Goal: Task Accomplishment & Management: Manage account settings

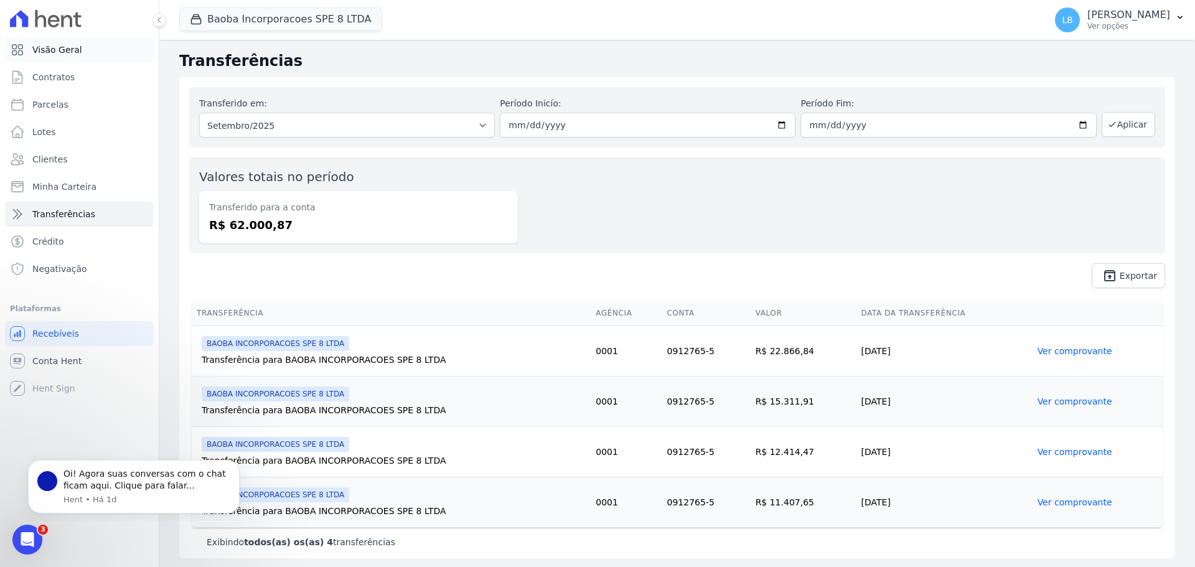
click at [69, 54] on span "Visão Geral" at bounding box center [57, 50] width 50 height 12
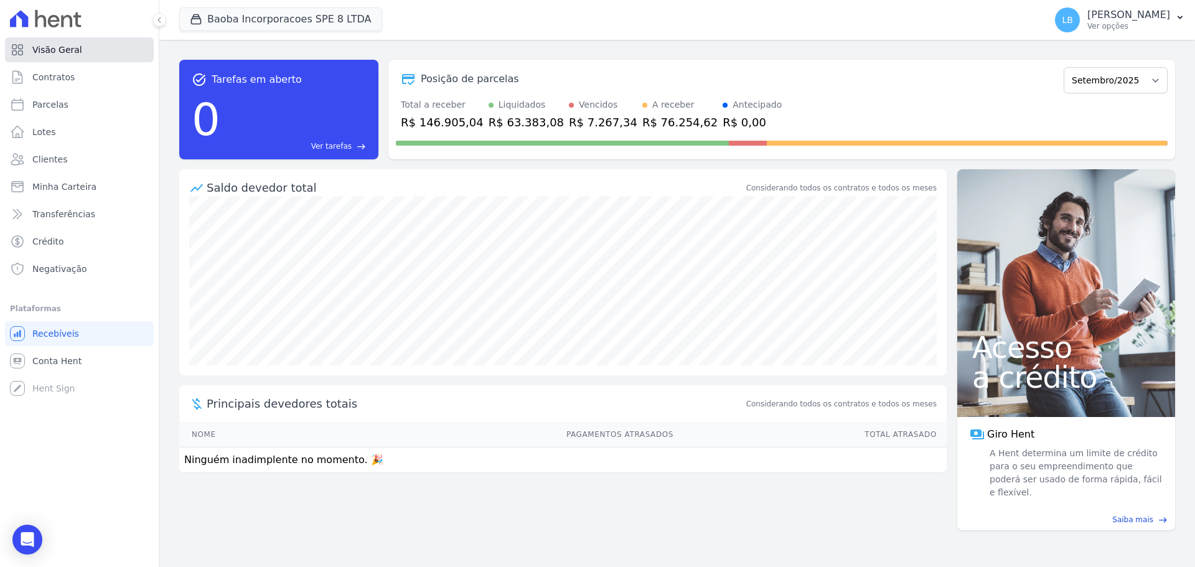
click at [69, 54] on span "Visão Geral" at bounding box center [57, 50] width 50 height 12
click at [1164, 29] on p "Ver opções" at bounding box center [1129, 26] width 83 height 10
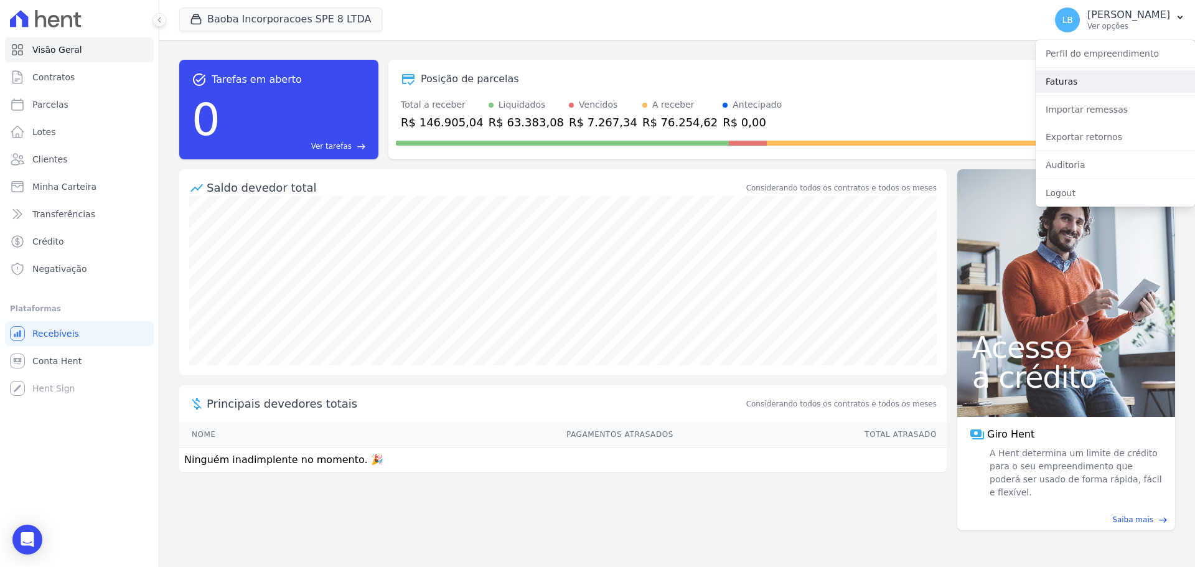
click at [1112, 76] on link "Faturas" at bounding box center [1115, 81] width 159 height 22
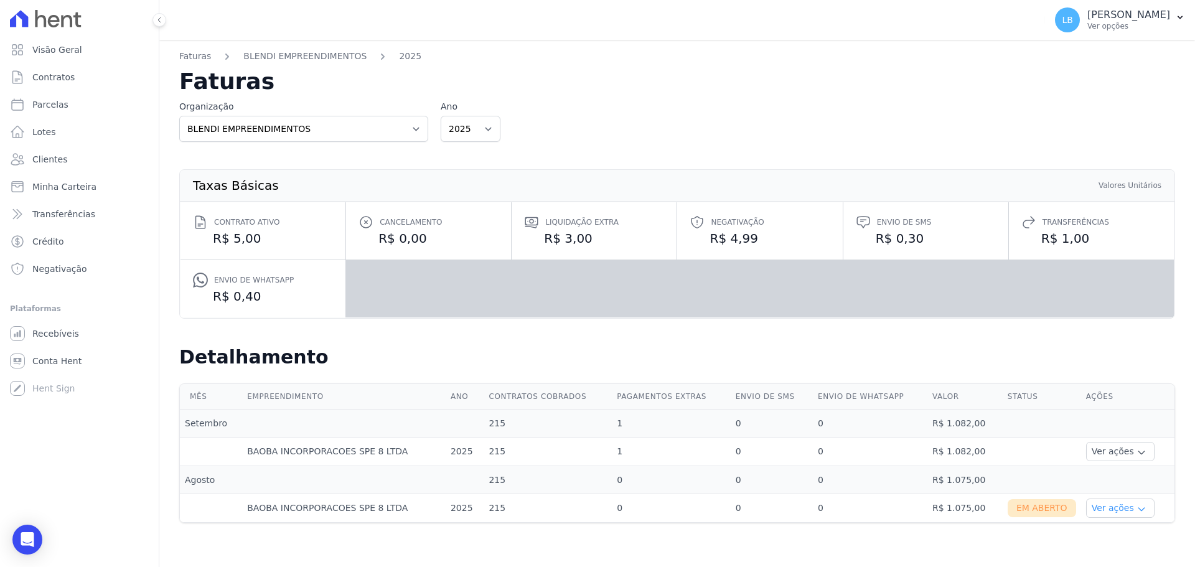
click at [1108, 511] on button "Ver ações" at bounding box center [1120, 508] width 68 height 19
click at [1102, 555] on link "Nota fiscal eletrônica" at bounding box center [1137, 558] width 92 height 13
click at [1126, 542] on link "Ver boleto" at bounding box center [1137, 542] width 92 height 13
click at [1124, 545] on link "Ver boleto" at bounding box center [1137, 542] width 92 height 13
click at [1117, 544] on link "Ver boleto" at bounding box center [1137, 542] width 92 height 13
